Goal: Communication & Community: Answer question/provide support

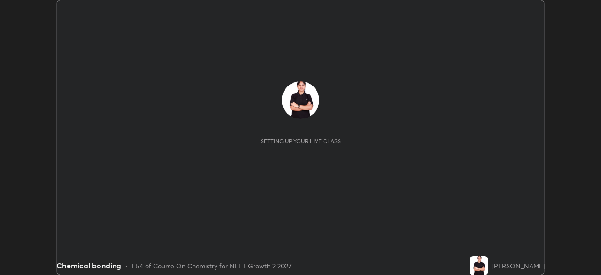
scroll to position [275, 600]
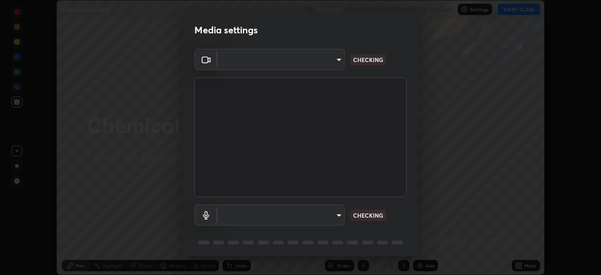
type input "5402053dac797fbd6203b9055fefd71c8703e877445e1219393e3e645ba4b0f2"
click at [246, 214] on body "Erase all Chemical bonding Recording WAS SCHEDULED TO START AT 11:45 AM Setting…" at bounding box center [300, 137] width 601 height 275
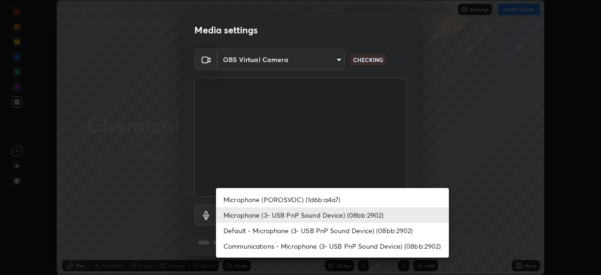
click at [253, 228] on li "Default - Microphone (3- USB PnP Sound Device) (08bb:2902)" at bounding box center [332, 229] width 233 height 15
type input "default"
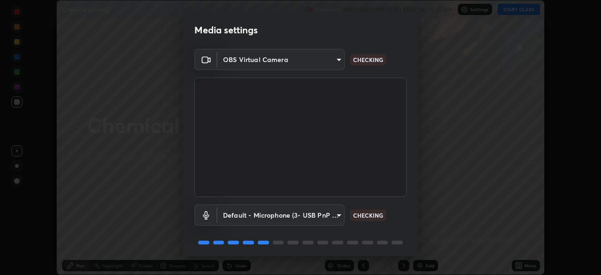
scroll to position [33, 0]
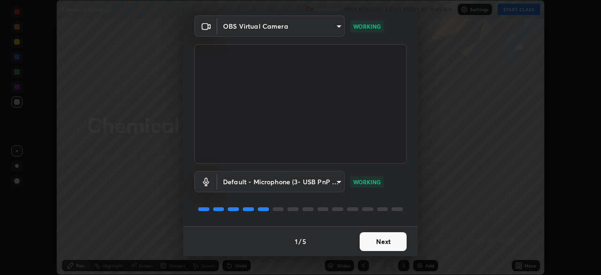
click at [371, 240] on button "Next" at bounding box center [382, 241] width 47 height 19
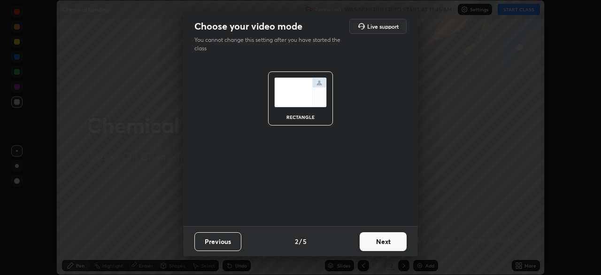
scroll to position [0, 0]
click at [386, 248] on button "Next" at bounding box center [382, 241] width 47 height 19
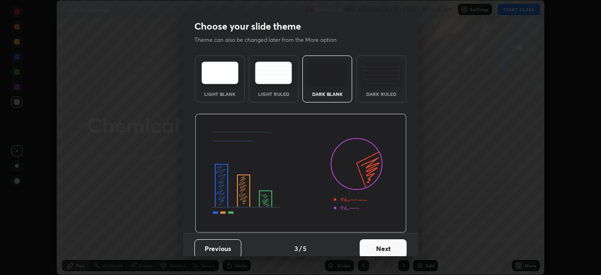
click at [386, 242] on button "Next" at bounding box center [382, 248] width 47 height 19
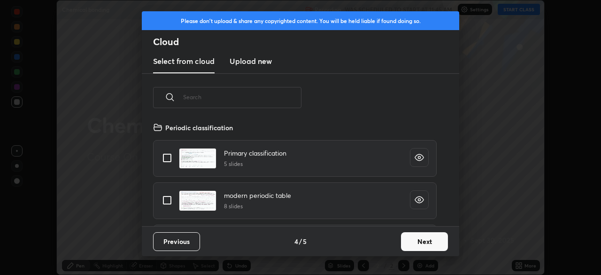
scroll to position [104, 301]
click at [441, 237] on button "Next" at bounding box center [424, 241] width 47 height 19
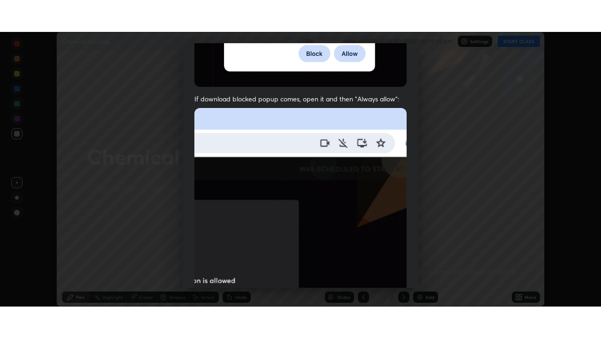
scroll to position [225, 0]
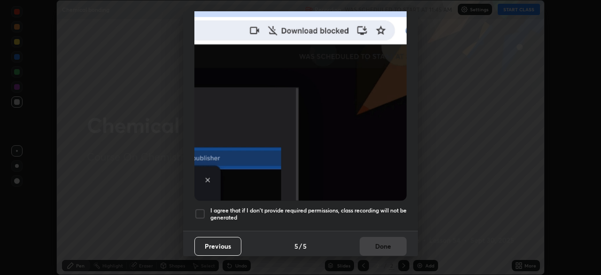
click at [201, 212] on div at bounding box center [199, 213] width 11 height 11
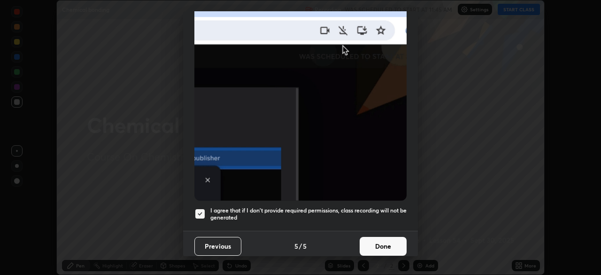
click at [377, 244] on button "Done" at bounding box center [382, 246] width 47 height 19
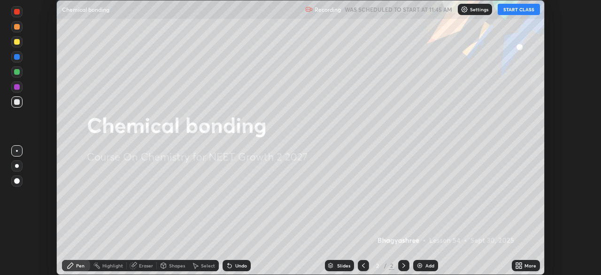
click at [520, 10] on button "START CLASS" at bounding box center [518, 9] width 42 height 11
click at [519, 265] on icon at bounding box center [519, 265] width 8 height 8
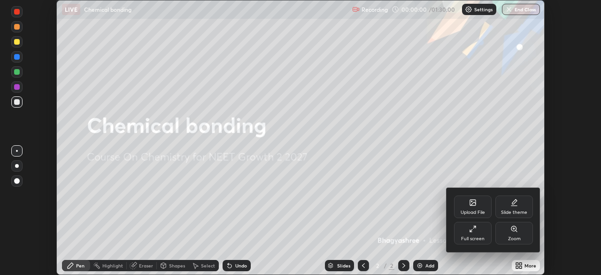
click at [480, 233] on div "Full screen" at bounding box center [473, 232] width 38 height 23
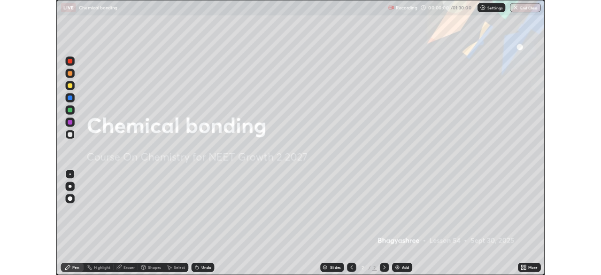
scroll to position [338, 601]
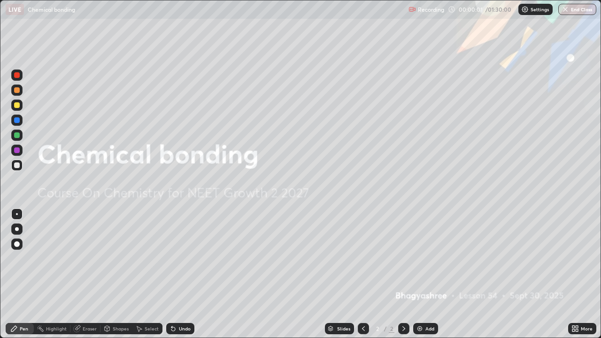
click at [424, 274] on div "Add" at bounding box center [425, 328] width 25 height 11
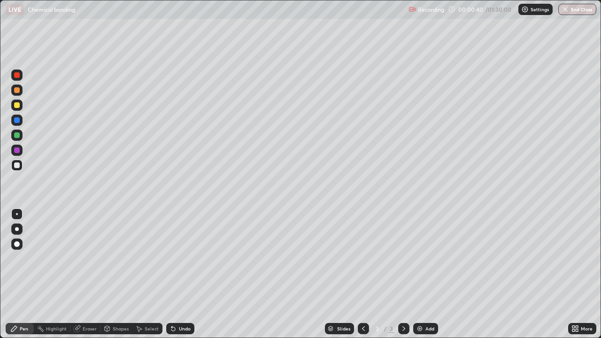
click at [176, 274] on div "Undo" at bounding box center [180, 328] width 28 height 11
click at [181, 274] on div "Undo" at bounding box center [185, 328] width 12 height 5
click at [179, 274] on div "Undo" at bounding box center [180, 328] width 28 height 11
click at [87, 274] on div "Eraser" at bounding box center [85, 328] width 30 height 11
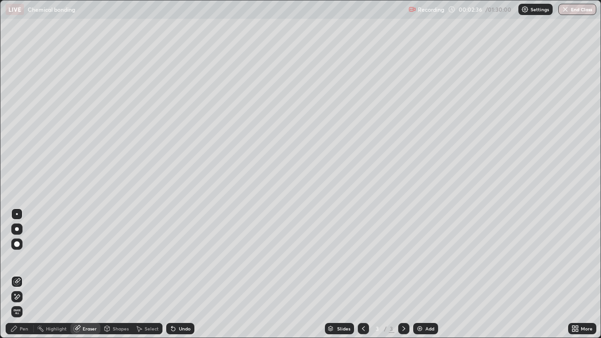
click at [24, 274] on div "Pen" at bounding box center [24, 328] width 8 height 5
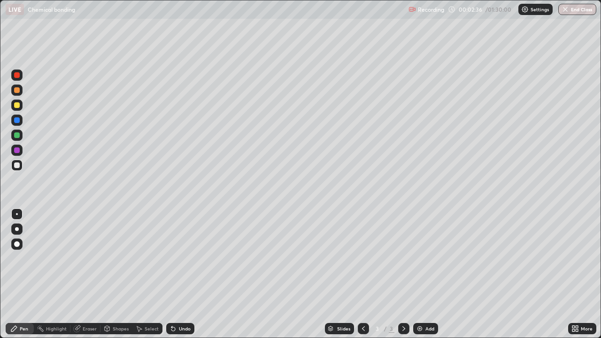
click at [17, 123] on div at bounding box center [16, 119] width 11 height 11
click at [15, 122] on div at bounding box center [17, 120] width 6 height 6
click at [82, 274] on div "Eraser" at bounding box center [85, 328] width 30 height 11
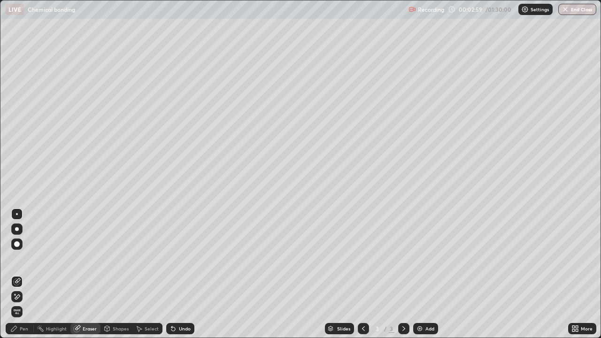
click at [23, 274] on div "Pen" at bounding box center [24, 328] width 8 height 5
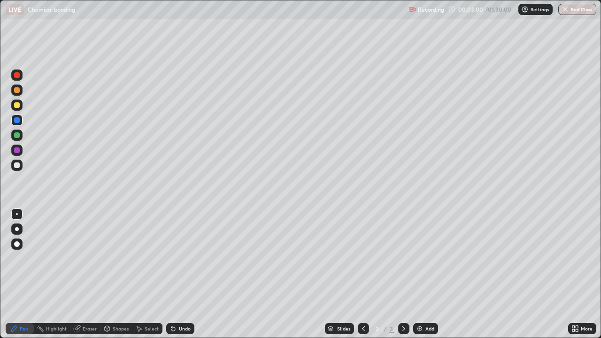
click at [21, 168] on div at bounding box center [16, 165] width 11 height 11
click at [20, 76] on div at bounding box center [16, 74] width 11 height 11
click at [17, 166] on div at bounding box center [17, 165] width 6 height 6
click at [19, 151] on div at bounding box center [17, 150] width 6 height 6
click at [17, 166] on div at bounding box center [17, 165] width 6 height 6
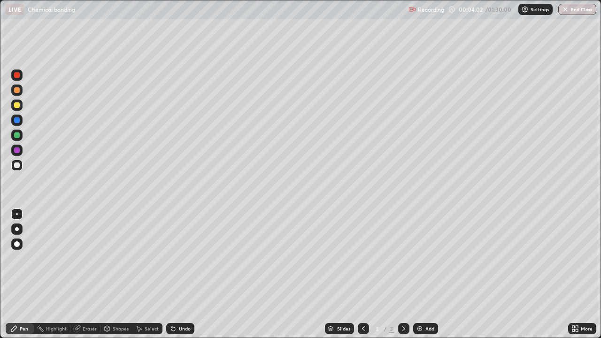
click at [17, 121] on div at bounding box center [17, 120] width 6 height 6
click at [17, 166] on div at bounding box center [17, 165] width 6 height 6
click at [16, 121] on div at bounding box center [17, 120] width 6 height 6
click at [21, 168] on div at bounding box center [16, 165] width 11 height 11
click at [427, 274] on div "Add" at bounding box center [429, 328] width 9 height 5
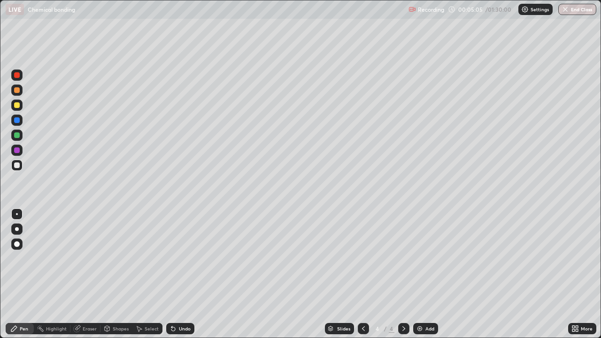
click at [22, 122] on div at bounding box center [16, 119] width 11 height 11
click at [17, 134] on div at bounding box center [17, 135] width 6 height 6
click at [20, 106] on div at bounding box center [16, 104] width 11 height 11
click at [17, 151] on div at bounding box center [17, 150] width 6 height 6
click at [16, 164] on div at bounding box center [17, 165] width 6 height 6
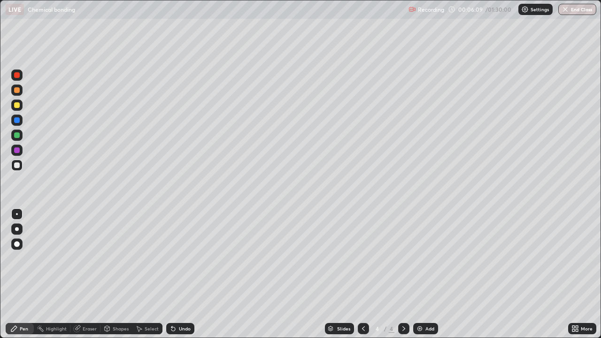
click at [13, 94] on div at bounding box center [16, 89] width 11 height 11
click at [18, 120] on div at bounding box center [17, 120] width 6 height 6
click at [171, 274] on icon at bounding box center [171, 326] width 1 height 1
click at [17, 119] on div at bounding box center [17, 120] width 6 height 6
click at [17, 90] on div at bounding box center [17, 90] width 6 height 6
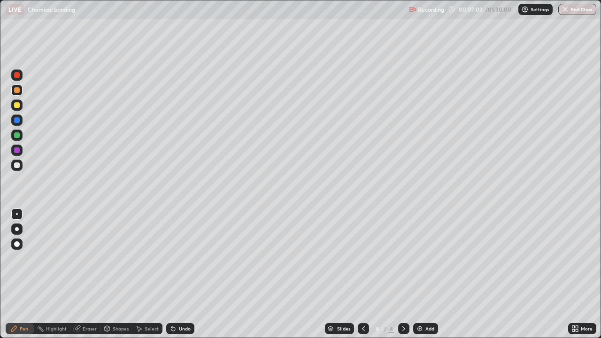
click at [17, 150] on div at bounding box center [17, 150] width 6 height 6
click at [361, 274] on icon at bounding box center [363, 329] width 8 height 8
click at [16, 167] on div at bounding box center [17, 165] width 6 height 6
click at [18, 104] on div at bounding box center [17, 105] width 6 height 6
click at [403, 274] on icon at bounding box center [404, 329] width 8 height 8
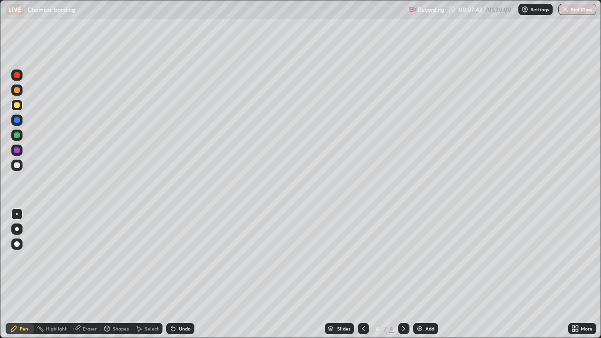
click at [17, 76] on div at bounding box center [17, 75] width 6 height 6
click at [362, 274] on icon at bounding box center [363, 329] width 8 height 8
click at [403, 274] on icon at bounding box center [404, 329] width 8 height 8
click at [17, 151] on div at bounding box center [17, 150] width 6 height 6
click at [20, 165] on div at bounding box center [16, 165] width 11 height 11
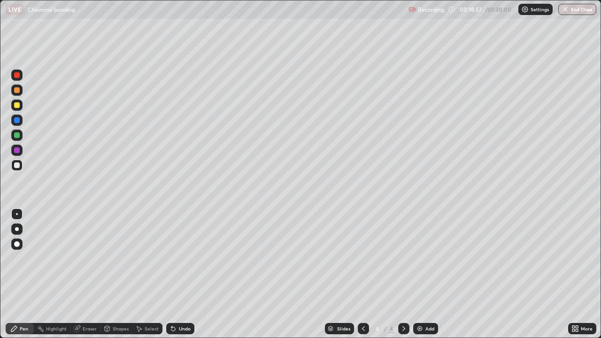
click at [423, 274] on div "Add" at bounding box center [425, 328] width 25 height 11
click at [20, 166] on div at bounding box center [16, 165] width 11 height 11
click at [19, 74] on div at bounding box center [17, 75] width 6 height 6
click at [20, 166] on div at bounding box center [16, 165] width 11 height 11
click at [19, 151] on div at bounding box center [17, 150] width 6 height 6
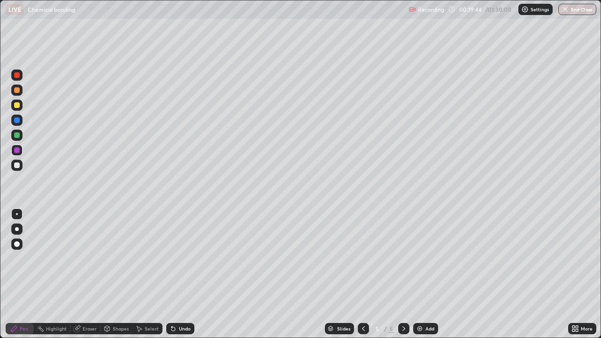
click at [18, 168] on div at bounding box center [16, 165] width 11 height 11
click at [20, 153] on div at bounding box center [16, 150] width 11 height 11
click at [15, 166] on div at bounding box center [17, 165] width 6 height 6
click at [20, 151] on div at bounding box center [16, 150] width 11 height 11
click at [18, 163] on div at bounding box center [17, 165] width 6 height 6
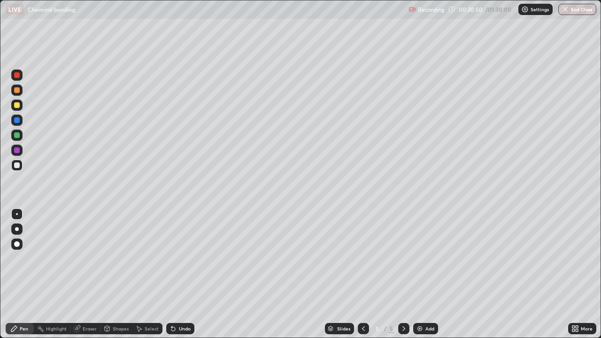
click at [424, 274] on div "Add" at bounding box center [425, 328] width 25 height 11
click at [358, 274] on div at bounding box center [363, 328] width 11 height 11
click at [404, 274] on div at bounding box center [403, 328] width 11 height 11
click at [18, 108] on div at bounding box center [16, 104] width 11 height 11
click at [17, 150] on div at bounding box center [17, 150] width 6 height 6
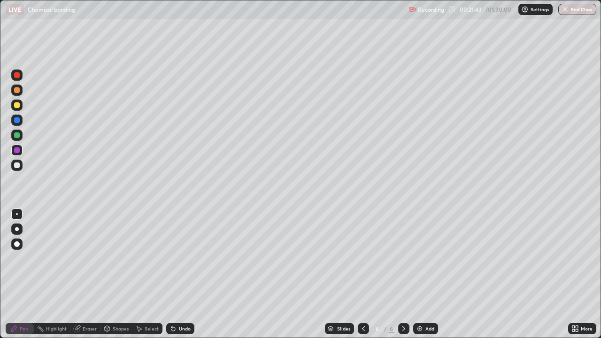
click at [19, 166] on div at bounding box center [17, 165] width 6 height 6
click at [18, 169] on div at bounding box center [16, 165] width 11 height 11
click at [15, 122] on div at bounding box center [17, 120] width 6 height 6
click at [20, 150] on div at bounding box center [16, 150] width 11 height 11
click at [17, 121] on div at bounding box center [17, 120] width 6 height 6
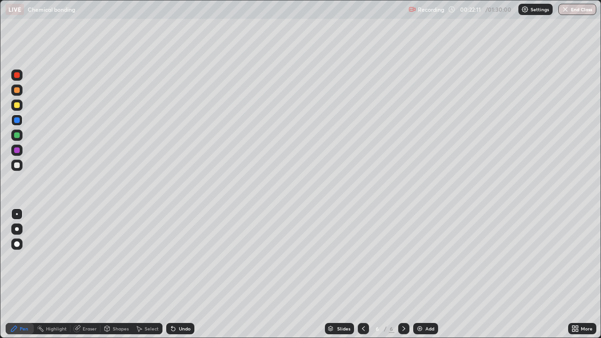
click at [18, 148] on div at bounding box center [17, 150] width 6 height 6
click at [19, 119] on div at bounding box center [17, 120] width 6 height 6
click at [171, 274] on icon at bounding box center [171, 326] width 1 height 1
click at [182, 274] on div "Undo" at bounding box center [180, 328] width 28 height 11
click at [19, 148] on div at bounding box center [17, 150] width 6 height 6
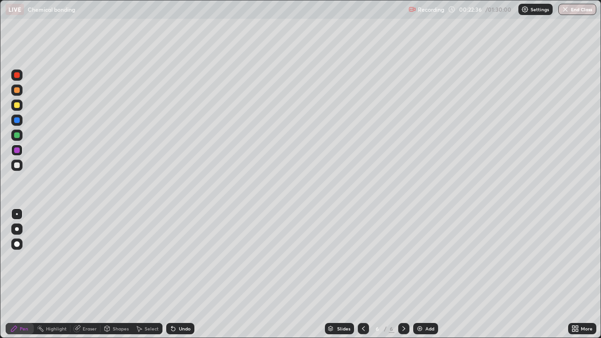
click at [17, 169] on div at bounding box center [16, 165] width 11 height 11
click at [17, 151] on div at bounding box center [17, 150] width 6 height 6
click at [359, 274] on div at bounding box center [363, 328] width 11 height 19
click at [403, 274] on icon at bounding box center [404, 329] width 8 height 8
click at [84, 274] on div "Eraser" at bounding box center [90, 328] width 14 height 5
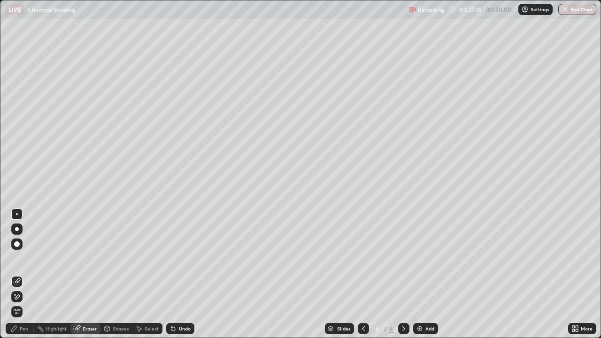
click at [20, 274] on div "Pen" at bounding box center [24, 328] width 8 height 5
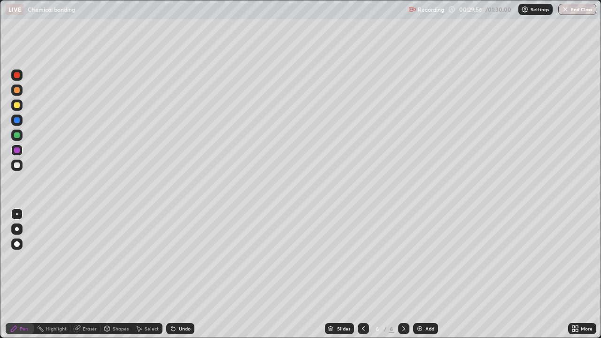
click at [417, 274] on div "Add" at bounding box center [425, 328] width 25 height 11
click at [22, 168] on div at bounding box center [16, 165] width 11 height 11
click at [18, 79] on div at bounding box center [16, 74] width 11 height 11
click at [17, 125] on div at bounding box center [16, 119] width 11 height 11
click at [14, 168] on div at bounding box center [16, 165] width 11 height 11
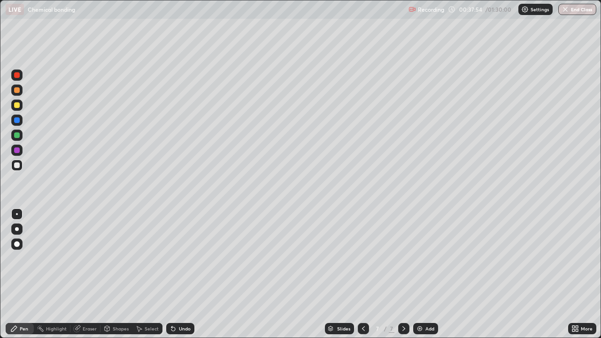
click at [17, 90] on div at bounding box center [17, 90] width 6 height 6
click at [422, 274] on img at bounding box center [420, 329] width 8 height 8
click at [17, 165] on div at bounding box center [17, 165] width 6 height 6
click at [175, 274] on div "Undo" at bounding box center [180, 328] width 28 height 11
click at [142, 274] on div "Select" at bounding box center [147, 328] width 30 height 11
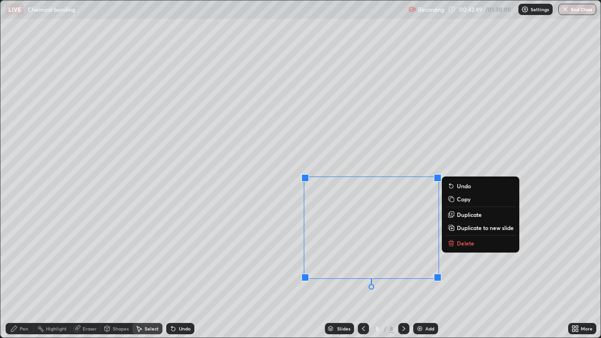
click at [462, 242] on p "Delete" at bounding box center [465, 243] width 17 height 8
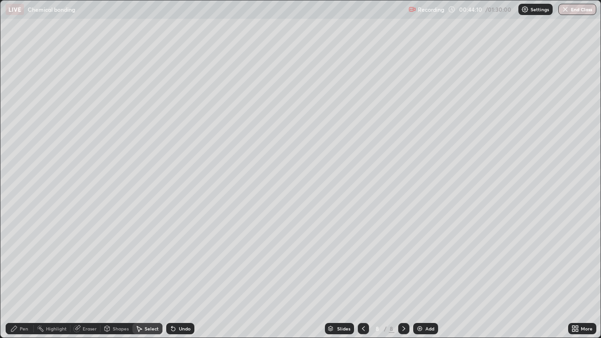
click at [18, 274] on div "Pen" at bounding box center [20, 328] width 28 height 11
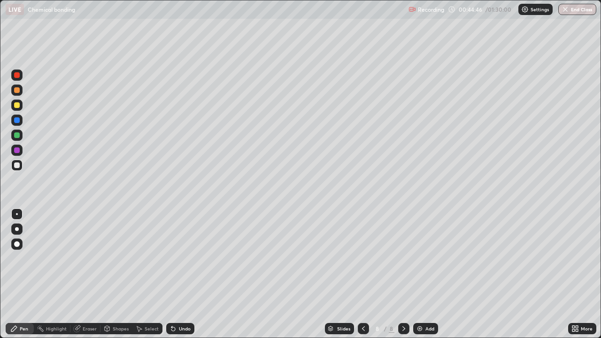
click at [12, 151] on div at bounding box center [16, 150] width 11 height 11
click at [430, 274] on div "Add" at bounding box center [425, 328] width 25 height 11
click at [22, 167] on div at bounding box center [16, 165] width 11 height 11
click at [180, 274] on div "Undo" at bounding box center [185, 328] width 12 height 5
click at [182, 274] on div "Undo" at bounding box center [185, 328] width 12 height 5
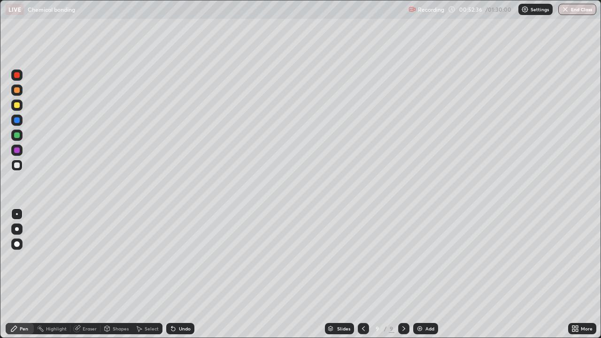
click at [15, 151] on div at bounding box center [17, 150] width 6 height 6
click at [18, 167] on div at bounding box center [17, 165] width 6 height 6
click at [17, 152] on div at bounding box center [17, 150] width 6 height 6
click at [424, 274] on div "Add" at bounding box center [425, 328] width 25 height 11
click at [19, 165] on div at bounding box center [17, 165] width 6 height 6
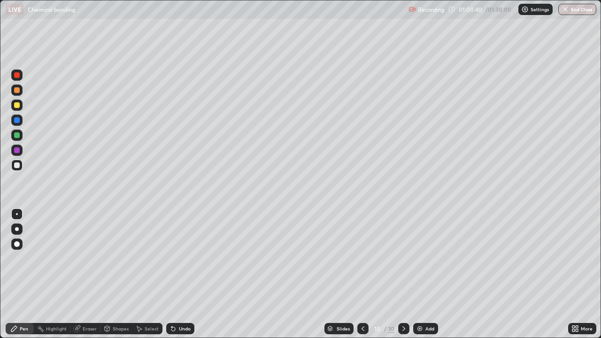
click at [173, 274] on div "Undo" at bounding box center [180, 328] width 28 height 11
click at [20, 153] on div at bounding box center [16, 150] width 11 height 11
click at [18, 168] on div at bounding box center [17, 165] width 6 height 6
click at [422, 274] on div "Add" at bounding box center [425, 328] width 25 height 11
click at [361, 274] on icon at bounding box center [363, 329] width 8 height 8
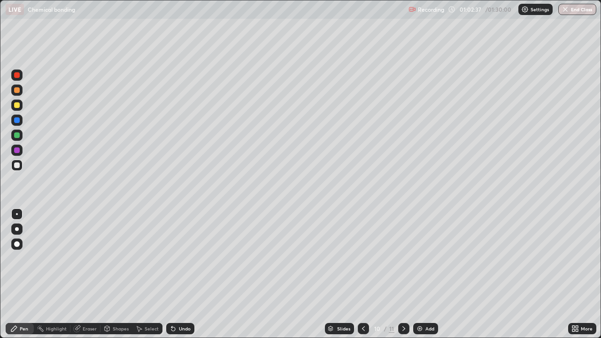
click at [400, 274] on icon at bounding box center [404, 329] width 8 height 8
click at [90, 274] on div "Eraser" at bounding box center [85, 328] width 30 height 11
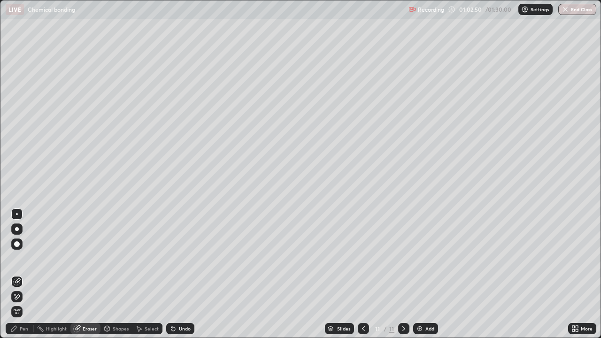
click at [19, 274] on div "Pen" at bounding box center [20, 328] width 28 height 11
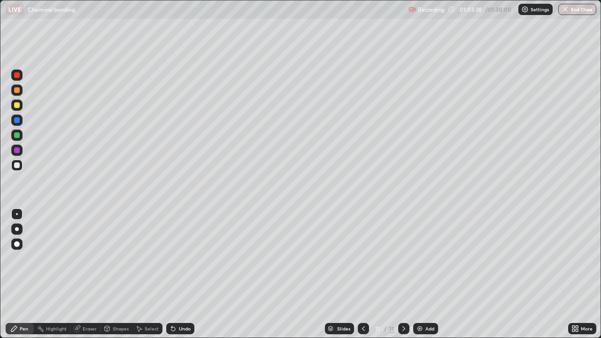
click at [84, 274] on div "Eraser" at bounding box center [85, 328] width 30 height 11
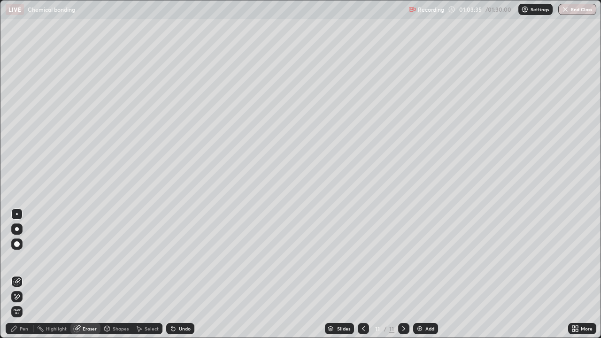
click at [23, 274] on div "Pen" at bounding box center [24, 328] width 8 height 5
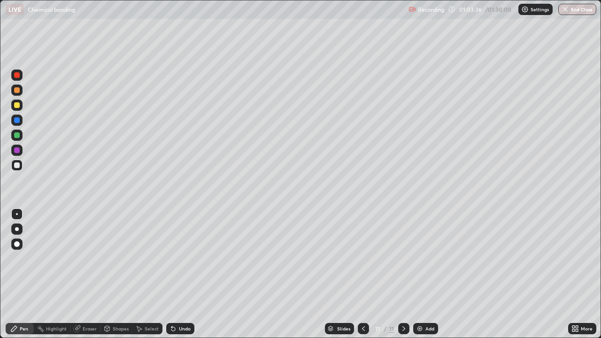
click at [79, 274] on div "Eraser" at bounding box center [85, 328] width 30 height 11
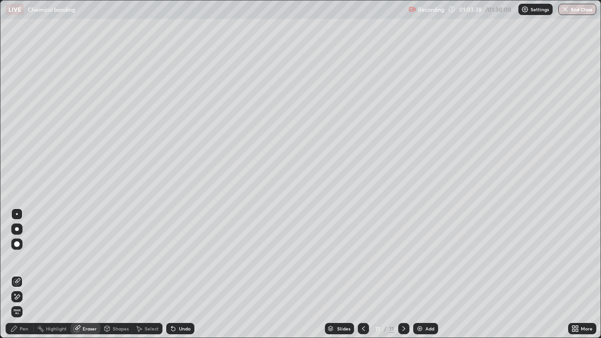
click at [17, 274] on div "Pen" at bounding box center [20, 328] width 28 height 11
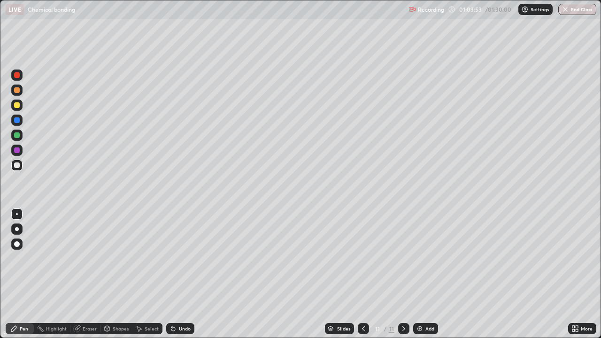
click at [362, 274] on icon at bounding box center [363, 329] width 8 height 8
click at [403, 274] on icon at bounding box center [404, 329] width 8 height 8
click at [177, 274] on div "Undo" at bounding box center [180, 328] width 28 height 11
click at [172, 274] on div "Undo" at bounding box center [180, 328] width 28 height 11
click at [362, 274] on icon at bounding box center [363, 329] width 8 height 8
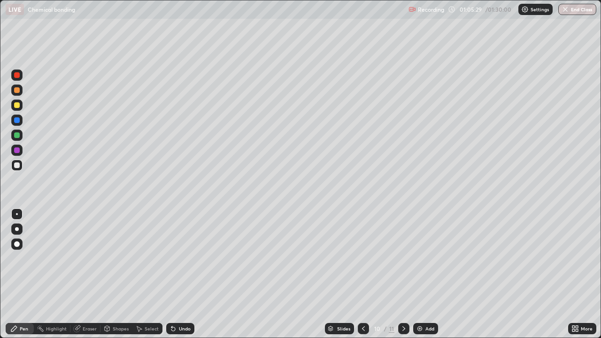
click at [19, 154] on div at bounding box center [16, 150] width 11 height 11
click at [580, 274] on div "More" at bounding box center [582, 328] width 28 height 11
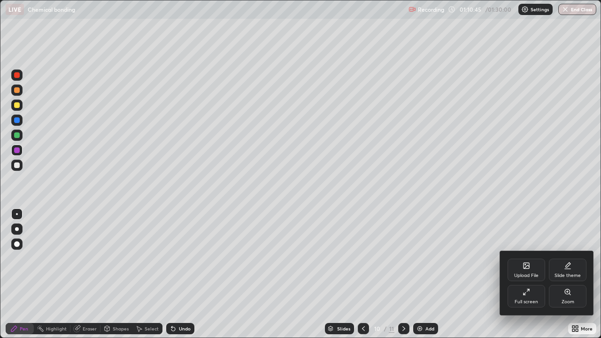
click at [540, 274] on div "Full screen" at bounding box center [526, 296] width 38 height 23
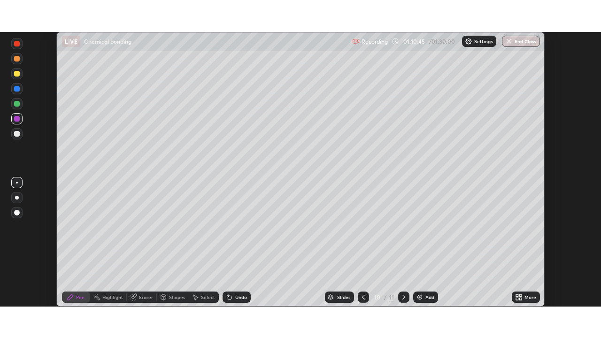
scroll to position [46651, 46325]
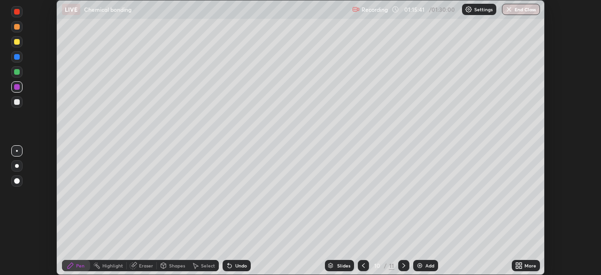
click at [362, 269] on div at bounding box center [363, 264] width 11 height 11
click at [518, 262] on icon at bounding box center [517, 263] width 2 height 2
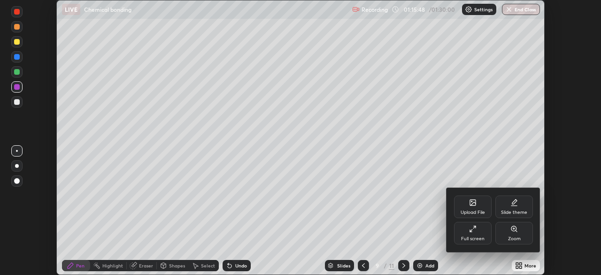
click at [473, 231] on icon at bounding box center [473, 229] width 8 height 8
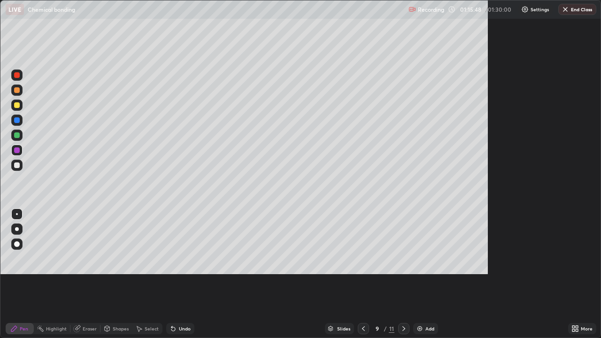
scroll to position [338, 601]
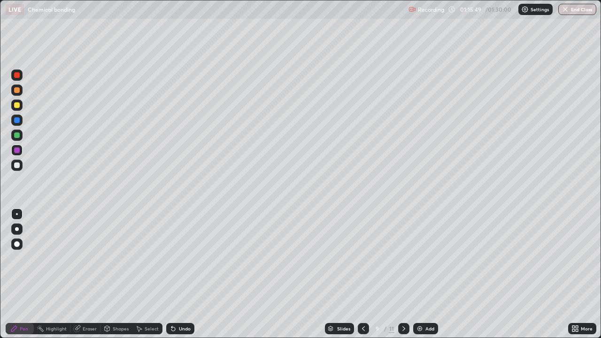
click at [426, 274] on div "Add" at bounding box center [429, 328] width 9 height 5
click at [364, 274] on icon at bounding box center [363, 329] width 8 height 8
click at [401, 274] on icon at bounding box center [404, 329] width 8 height 8
click at [17, 164] on div at bounding box center [17, 165] width 6 height 6
click at [176, 274] on div "Undo" at bounding box center [180, 328] width 28 height 11
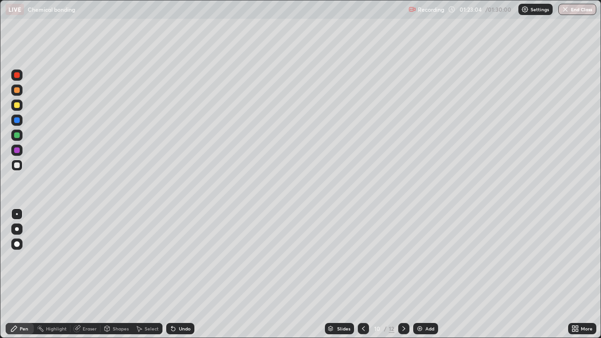
click at [362, 274] on icon at bounding box center [363, 329] width 8 height 8
click at [361, 274] on icon at bounding box center [363, 329] width 8 height 8
click at [362, 274] on icon at bounding box center [363, 329] width 8 height 8
click at [404, 274] on div at bounding box center [403, 328] width 11 height 11
click at [403, 274] on icon at bounding box center [404, 329] width 8 height 8
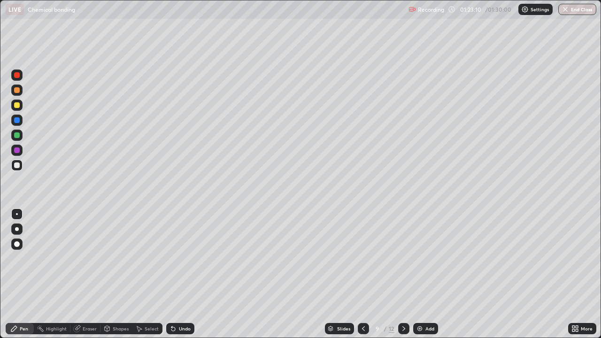
click at [402, 274] on icon at bounding box center [403, 328] width 3 height 5
click at [401, 274] on div at bounding box center [403, 328] width 11 height 11
click at [15, 137] on div at bounding box center [17, 135] width 6 height 6
click at [13, 123] on div at bounding box center [16, 119] width 11 height 11
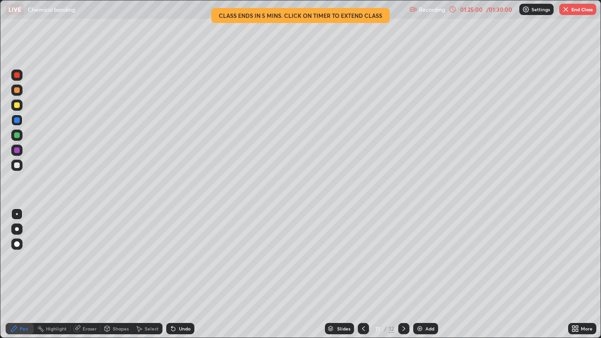
click at [362, 274] on icon at bounding box center [363, 329] width 8 height 8
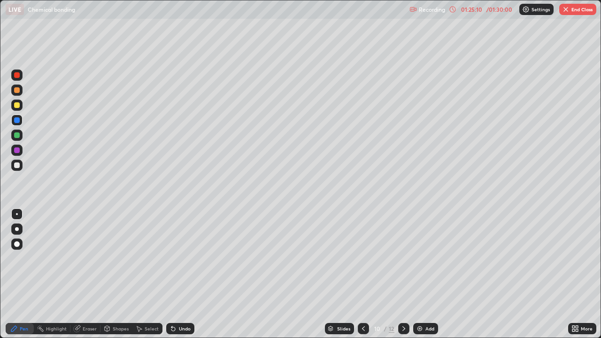
click at [176, 274] on div "Undo" at bounding box center [180, 328] width 28 height 11
click at [365, 274] on div at bounding box center [363, 328] width 11 height 11
click at [398, 274] on div at bounding box center [403, 328] width 11 height 11
click at [405, 274] on icon at bounding box center [404, 329] width 8 height 8
click at [19, 137] on div at bounding box center [16, 135] width 11 height 11
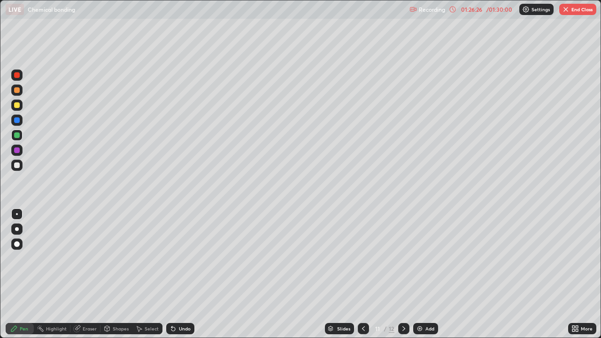
click at [18, 166] on div at bounding box center [17, 165] width 6 height 6
click at [17, 122] on div at bounding box center [17, 120] width 6 height 6
click at [176, 274] on div "Undo" at bounding box center [180, 328] width 28 height 11
click at [176, 274] on icon at bounding box center [173, 329] width 8 height 8
click at [175, 274] on icon at bounding box center [173, 329] width 8 height 8
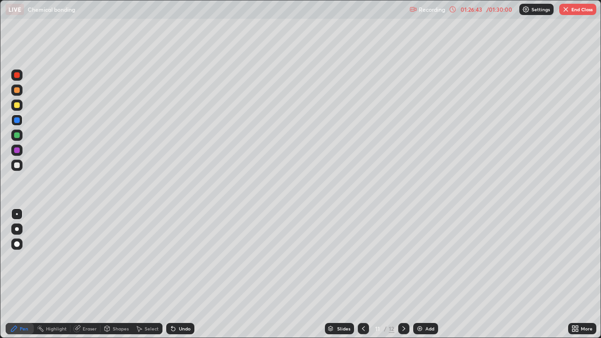
click at [88, 274] on div "Eraser" at bounding box center [90, 328] width 14 height 5
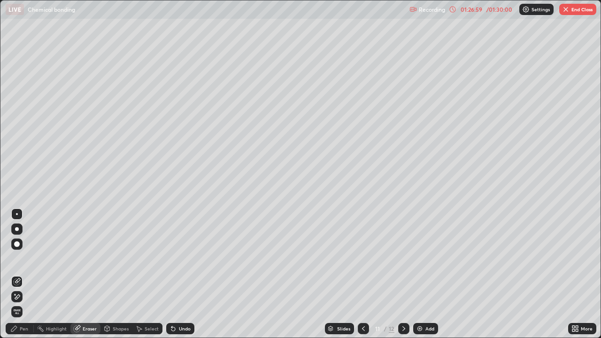
click at [24, 274] on div "Pen" at bounding box center [24, 328] width 8 height 5
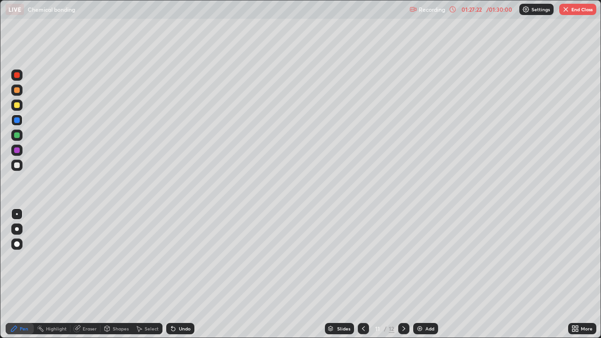
click at [404, 274] on icon at bounding box center [404, 329] width 8 height 8
click at [373, 274] on div "12" at bounding box center [377, 329] width 9 height 6
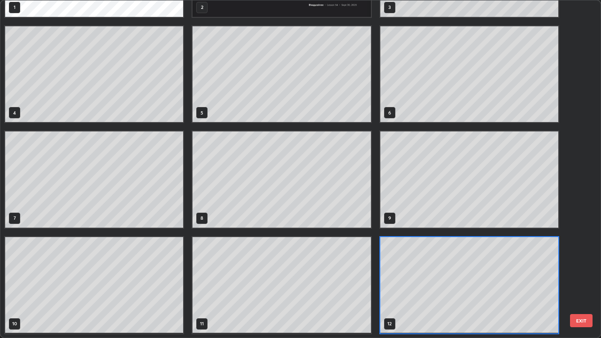
scroll to position [334, 595]
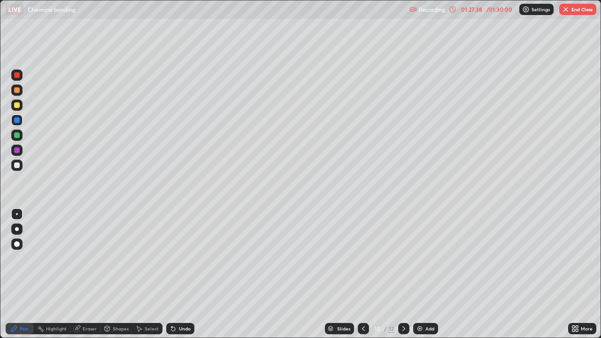
click at [402, 274] on icon at bounding box center [404, 329] width 8 height 8
click at [362, 274] on icon at bounding box center [363, 329] width 8 height 8
click at [422, 274] on div "Add" at bounding box center [425, 328] width 25 height 11
click at [17, 165] on div at bounding box center [17, 165] width 6 height 6
click at [361, 274] on icon at bounding box center [363, 329] width 8 height 8
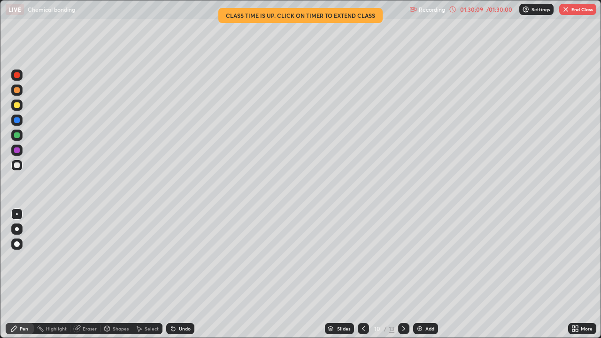
click at [402, 274] on icon at bounding box center [404, 329] width 8 height 8
click at [363, 274] on icon at bounding box center [363, 329] width 8 height 8
click at [362, 274] on icon at bounding box center [363, 329] width 8 height 8
click at [403, 274] on icon at bounding box center [404, 329] width 8 height 8
click at [404, 274] on icon at bounding box center [404, 329] width 8 height 8
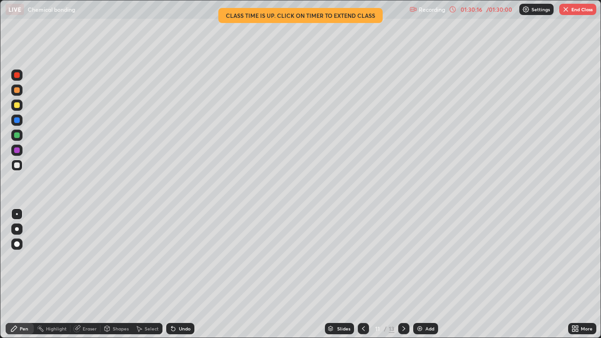
click at [403, 274] on icon at bounding box center [404, 329] width 8 height 8
click at [361, 274] on div at bounding box center [363, 328] width 11 height 11
click at [403, 274] on icon at bounding box center [404, 329] width 8 height 8
click at [568, 9] on img "button" at bounding box center [566, 10] width 8 height 8
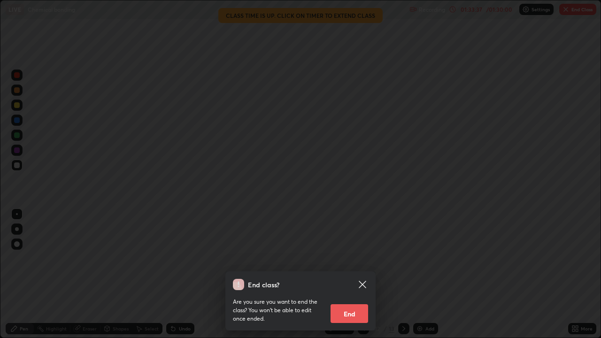
click at [351, 274] on button "End" at bounding box center [349, 313] width 38 height 19
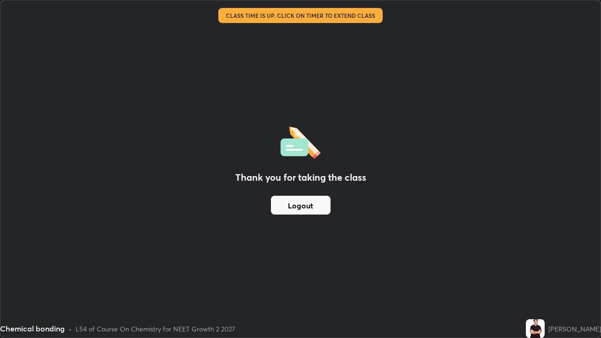
click at [315, 201] on button "Logout" at bounding box center [301, 205] width 60 height 19
